Goal: Task Accomplishment & Management: Manage account settings

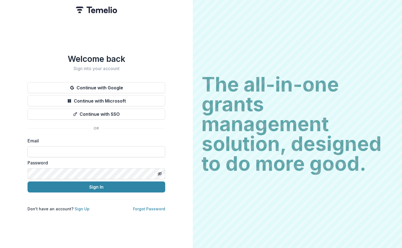
click at [72, 152] on input at bounding box center [97, 151] width 138 height 11
type input "**********"
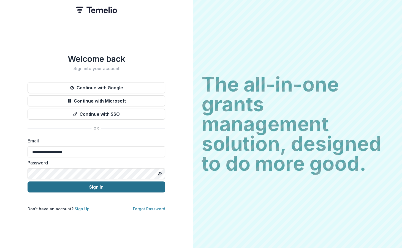
click at [77, 187] on button "Sign In" at bounding box center [97, 187] width 138 height 11
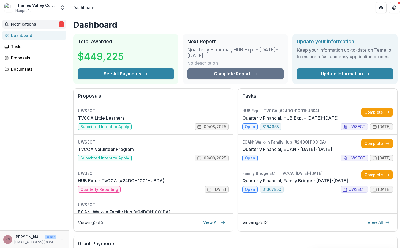
click at [47, 26] on span "Notifications" at bounding box center [35, 24] width 48 height 5
click at [107, 121] on link "TVCCA Little Learners" at bounding box center [101, 118] width 47 height 7
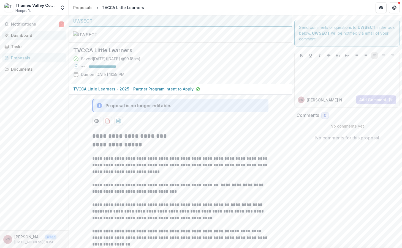
click at [31, 37] on div "Dashboard" at bounding box center [36, 35] width 51 height 6
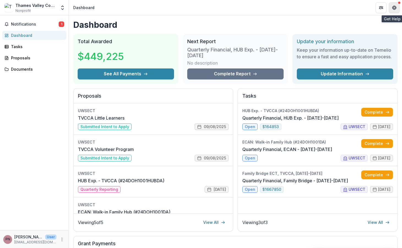
click at [395, 9] on icon "Get Help" at bounding box center [395, 8] width 1 height 1
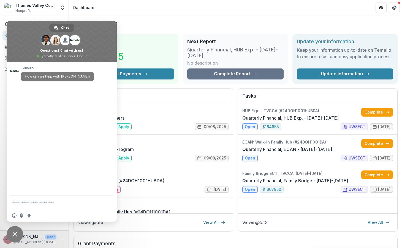
click at [204, 10] on header "Dashboard" at bounding box center [235, 7] width 333 height 15
click at [39, 204] on textarea "Compose your message..." at bounding box center [55, 203] width 87 height 5
type textarea "**********"
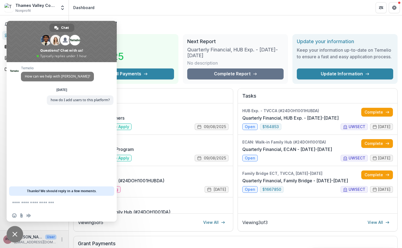
drag, startPoint x: 91, startPoint y: 29, endPoint x: 82, endPoint y: 70, distance: 41.7
click at [82, 70] on div "Chat [PERSON_NAME] [PERSON_NAME] And 7 more Questions? Chat with us! Typically …" at bounding box center [62, 121] width 110 height 201
click at [12, 233] on span "Close chat" at bounding box center [15, 234] width 17 height 17
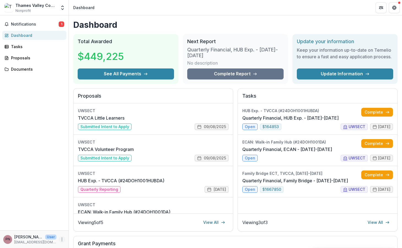
click at [61, 239] on icon "More" at bounding box center [62, 240] width 4 height 4
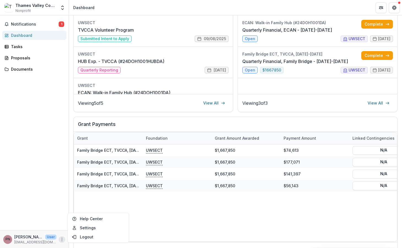
scroll to position [134, 0]
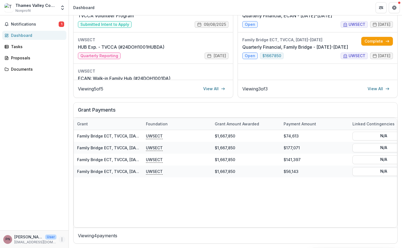
click at [62, 239] on icon "More" at bounding box center [62, 240] width 4 height 4
click at [78, 227] on link "Settings" at bounding box center [98, 228] width 59 height 9
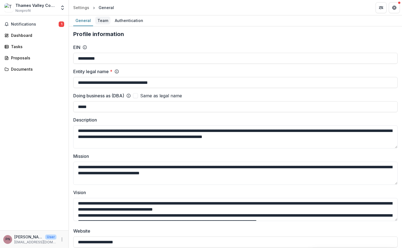
click at [100, 21] on div "Team" at bounding box center [102, 21] width 15 height 8
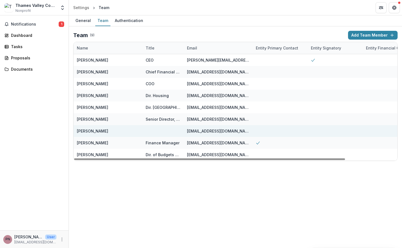
click at [155, 134] on div at bounding box center [163, 131] width 35 height 12
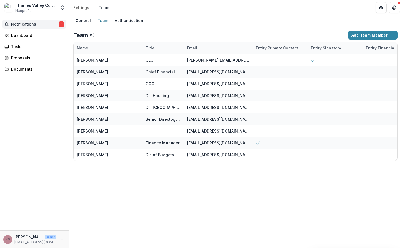
click at [42, 25] on span "Notifications" at bounding box center [35, 24] width 48 height 5
click at [42, 143] on div "Notifications 1 Unread 1 Archived PN [PERSON_NAME] changed TVCCA Little Learner…" at bounding box center [34, 122] width 69 height 215
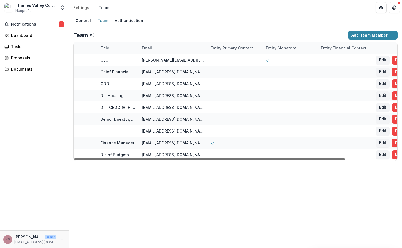
scroll to position [0, 62]
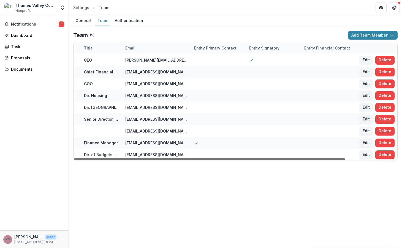
drag, startPoint x: 325, startPoint y: 160, endPoint x: 415, endPoint y: 151, distance: 90.7
click at [345, 159] on div at bounding box center [209, 160] width 271 height 2
drag, startPoint x: 250, startPoint y: 160, endPoint x: 399, endPoint y: 132, distance: 151.7
click at [343, 159] on div at bounding box center [209, 160] width 271 height 2
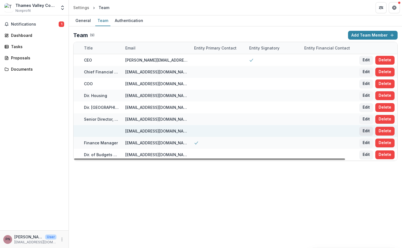
click at [368, 130] on button "Edit" at bounding box center [366, 131] width 14 height 9
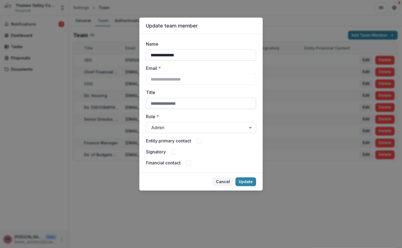
click at [170, 104] on input "Title" at bounding box center [201, 103] width 110 height 11
click at [201, 104] on input "**********" at bounding box center [201, 103] width 110 height 11
type input "**********"
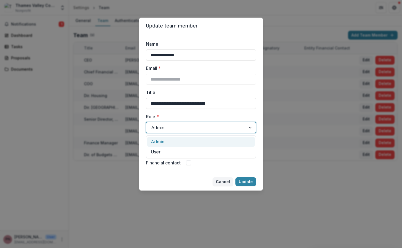
click at [250, 129] on div at bounding box center [251, 127] width 10 height 10
click at [165, 130] on div at bounding box center [196, 128] width 90 height 8
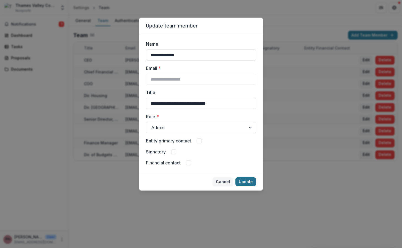
click at [246, 181] on button "Update" at bounding box center [245, 182] width 21 height 9
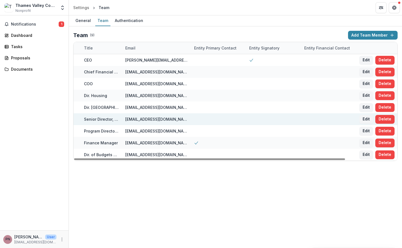
drag, startPoint x: 139, startPoint y: 160, endPoint x: 190, endPoint y: 118, distance: 65.7
click at [214, 159] on div at bounding box center [209, 160] width 271 height 2
click at [367, 117] on button "Edit" at bounding box center [366, 119] width 14 height 9
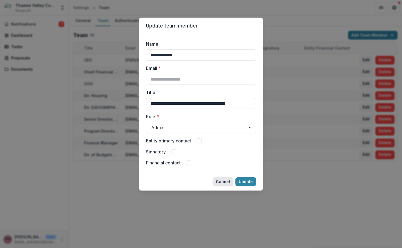
click at [223, 182] on button "Cancel" at bounding box center [222, 182] width 21 height 9
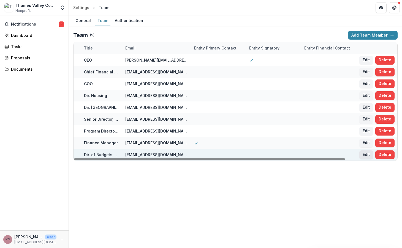
click at [366, 153] on button "Edit" at bounding box center [366, 155] width 14 height 9
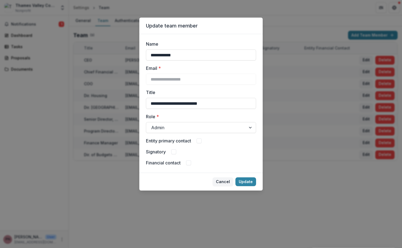
click at [222, 181] on button "Cancel" at bounding box center [222, 182] width 21 height 9
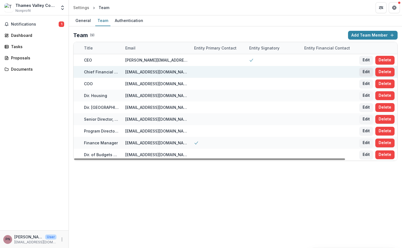
click at [364, 73] on button "Edit" at bounding box center [366, 72] width 14 height 9
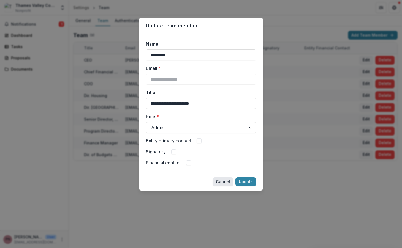
click at [224, 182] on button "Cancel" at bounding box center [222, 182] width 21 height 9
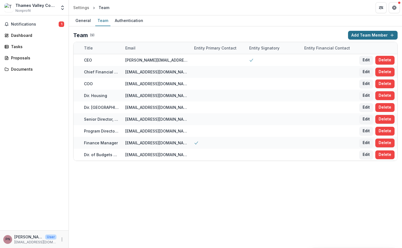
click at [370, 36] on button "Add Team Member" at bounding box center [373, 35] width 50 height 9
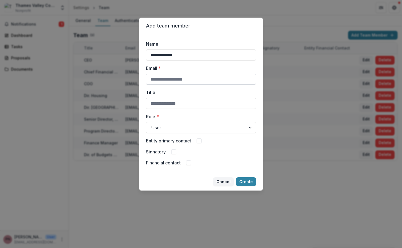
type input "**********"
click at [163, 81] on input "Email *" at bounding box center [201, 79] width 110 height 11
type input "**********"
click at [157, 103] on input "Title" at bounding box center [201, 103] width 110 height 11
click at [177, 103] on input "**********" at bounding box center [201, 103] width 110 height 11
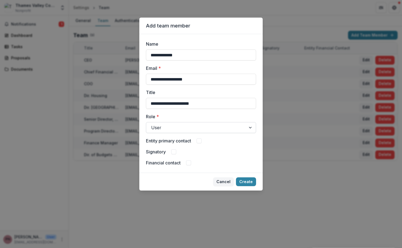
type input "**********"
click at [175, 124] on div at bounding box center [196, 128] width 90 height 8
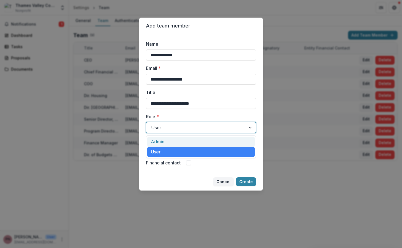
click at [162, 143] on div "Admin" at bounding box center [200, 142] width 107 height 10
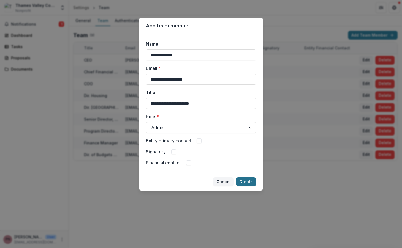
click at [248, 183] on button "Create" at bounding box center [246, 182] width 20 height 9
